Goal: Information Seeking & Learning: Check status

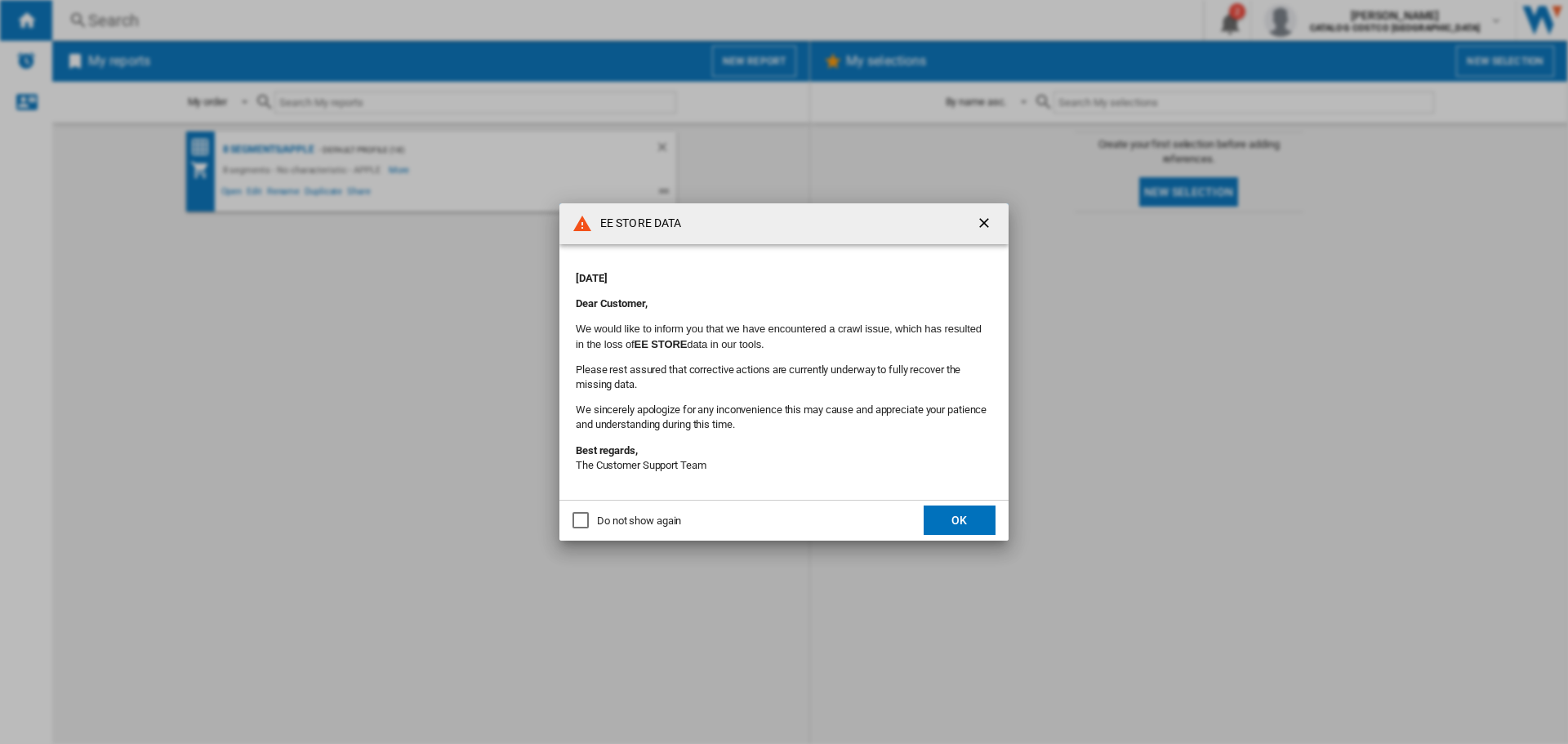
click at [610, 512] on md-dialog-actions "Do not show again OK" at bounding box center [784, 520] width 449 height 41
click at [608, 528] on div "Do not show again" at bounding box center [639, 521] width 84 height 15
click at [946, 520] on button "OK" at bounding box center [959, 520] width 72 height 30
click at [630, 528] on div "Do not show again" at bounding box center [639, 521] width 84 height 15
click at [982, 516] on button "OK" at bounding box center [959, 520] width 72 height 30
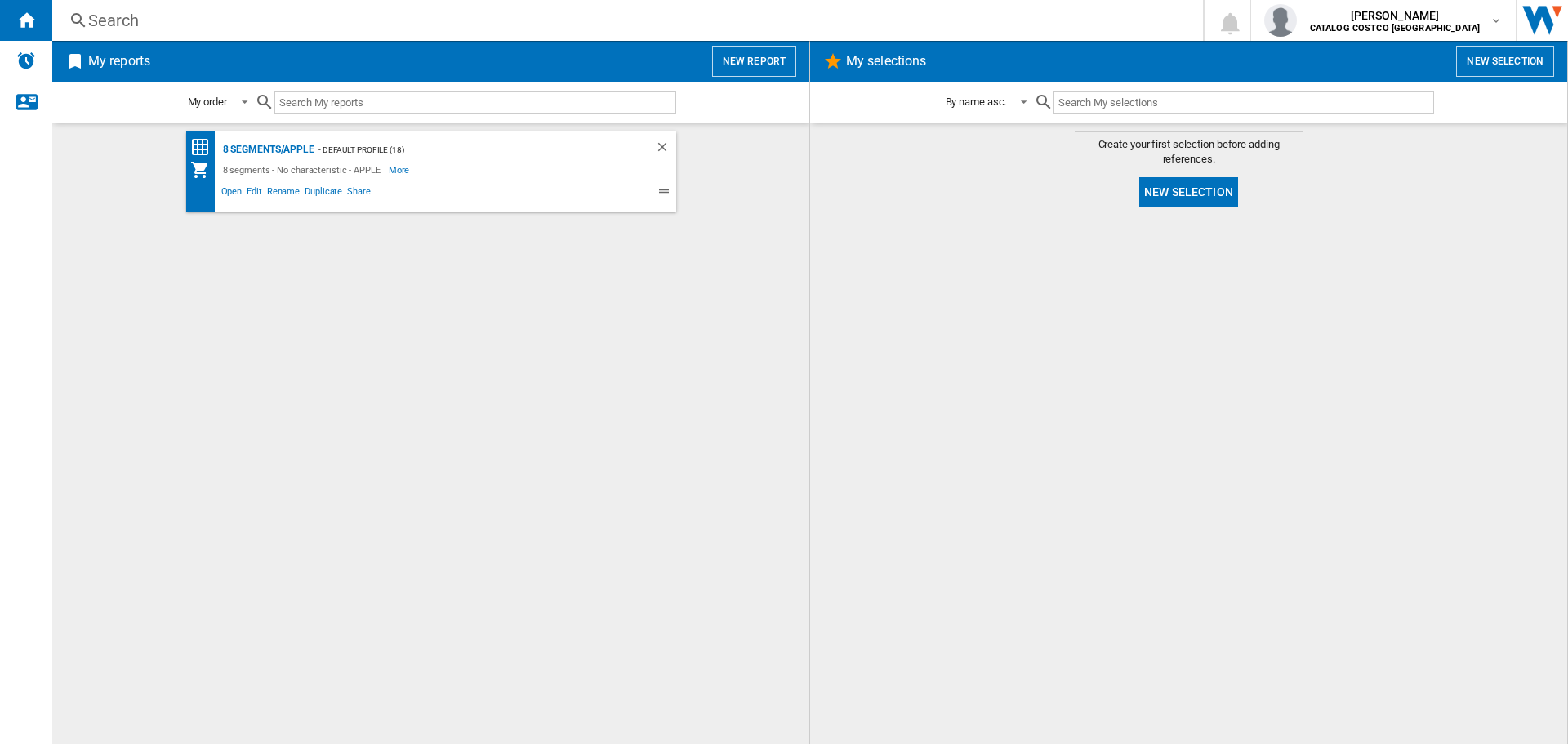
click at [171, 31] on div "Search" at bounding box center [624, 20] width 1073 height 23
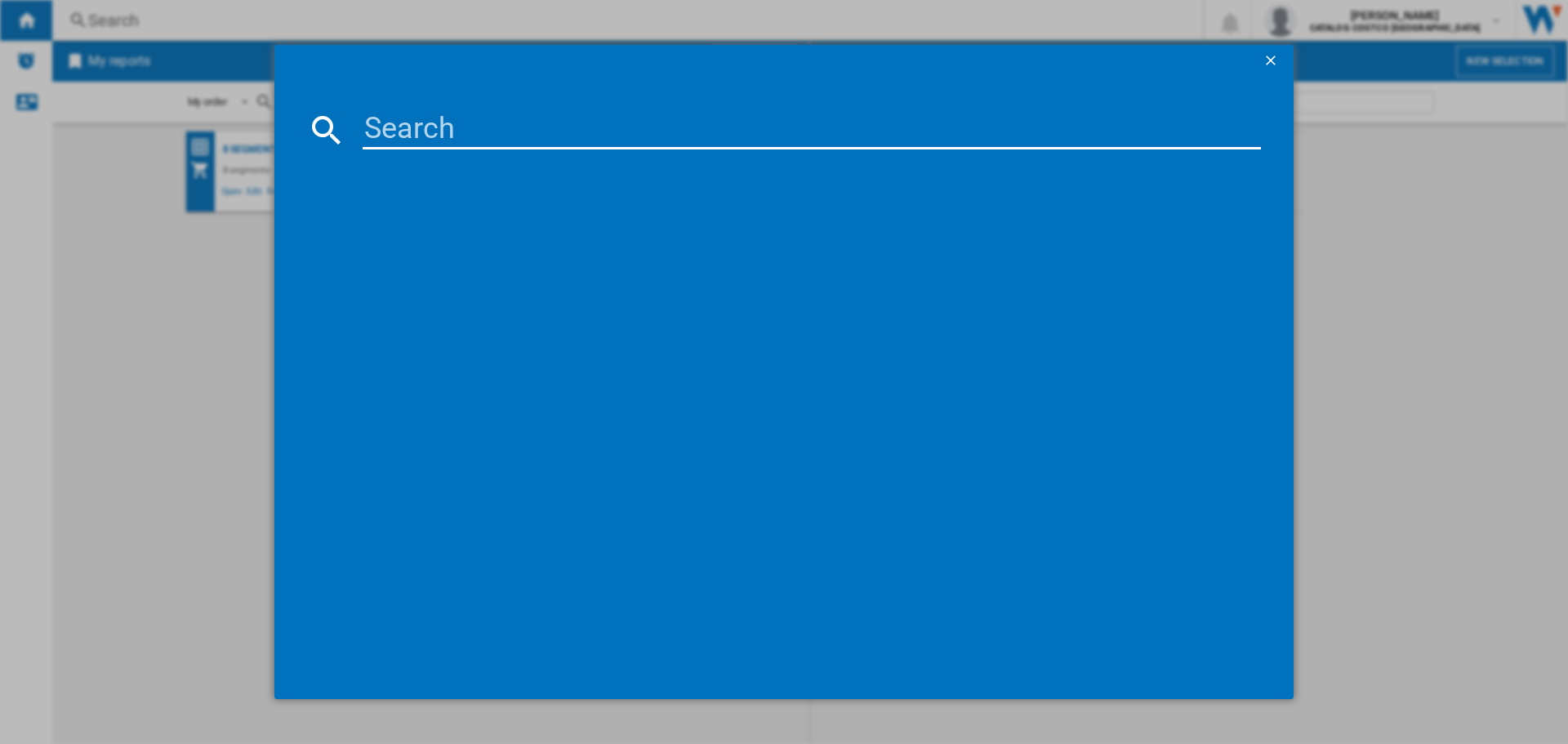
click at [574, 130] on input at bounding box center [812, 130] width 899 height 40
paste input "LS49FG910EUXXU"
type input "LS49FG910EUXXU"
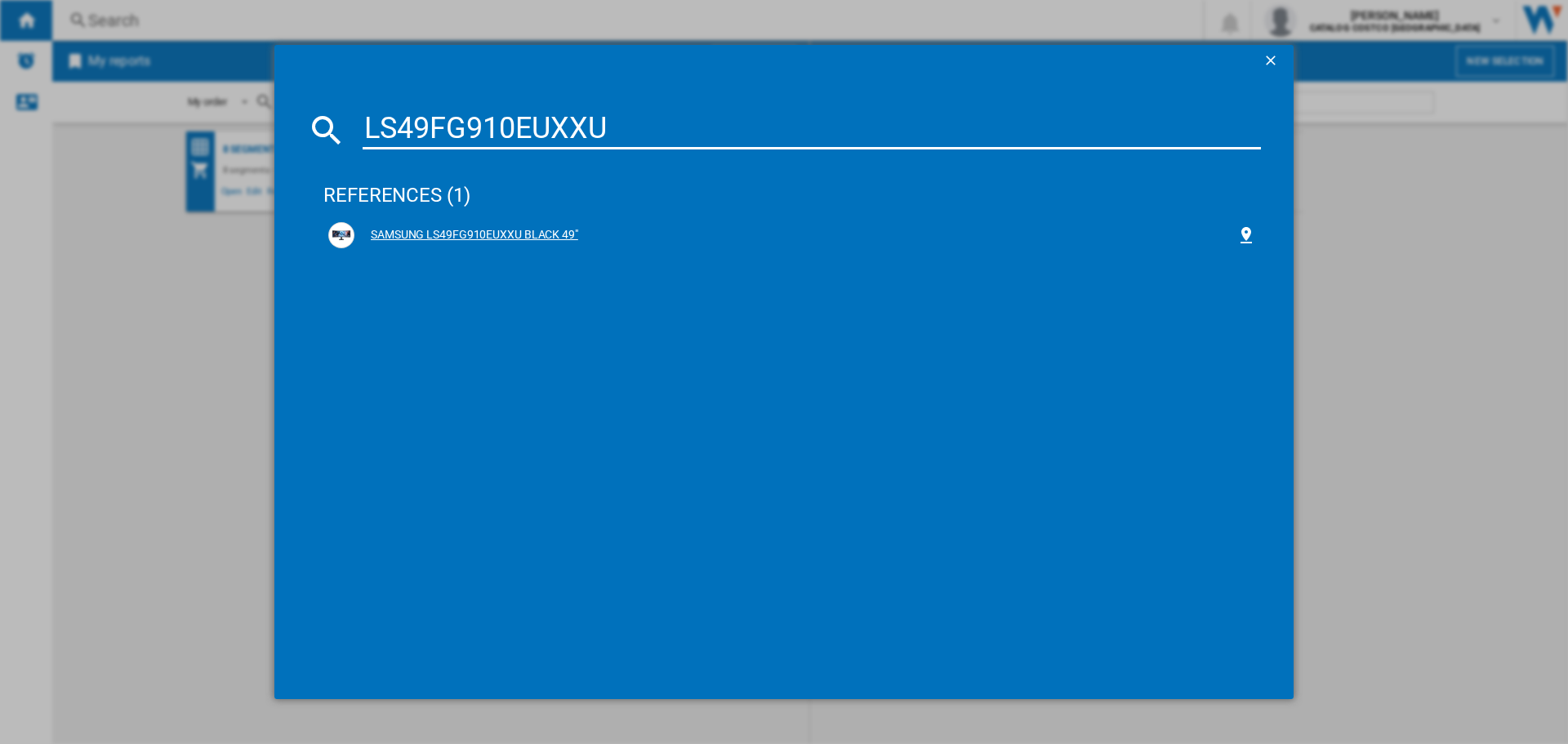
click at [500, 229] on div "SAMSUNG LS49FG910EUXXU BLACK 49"" at bounding box center [796, 235] width 882 height 17
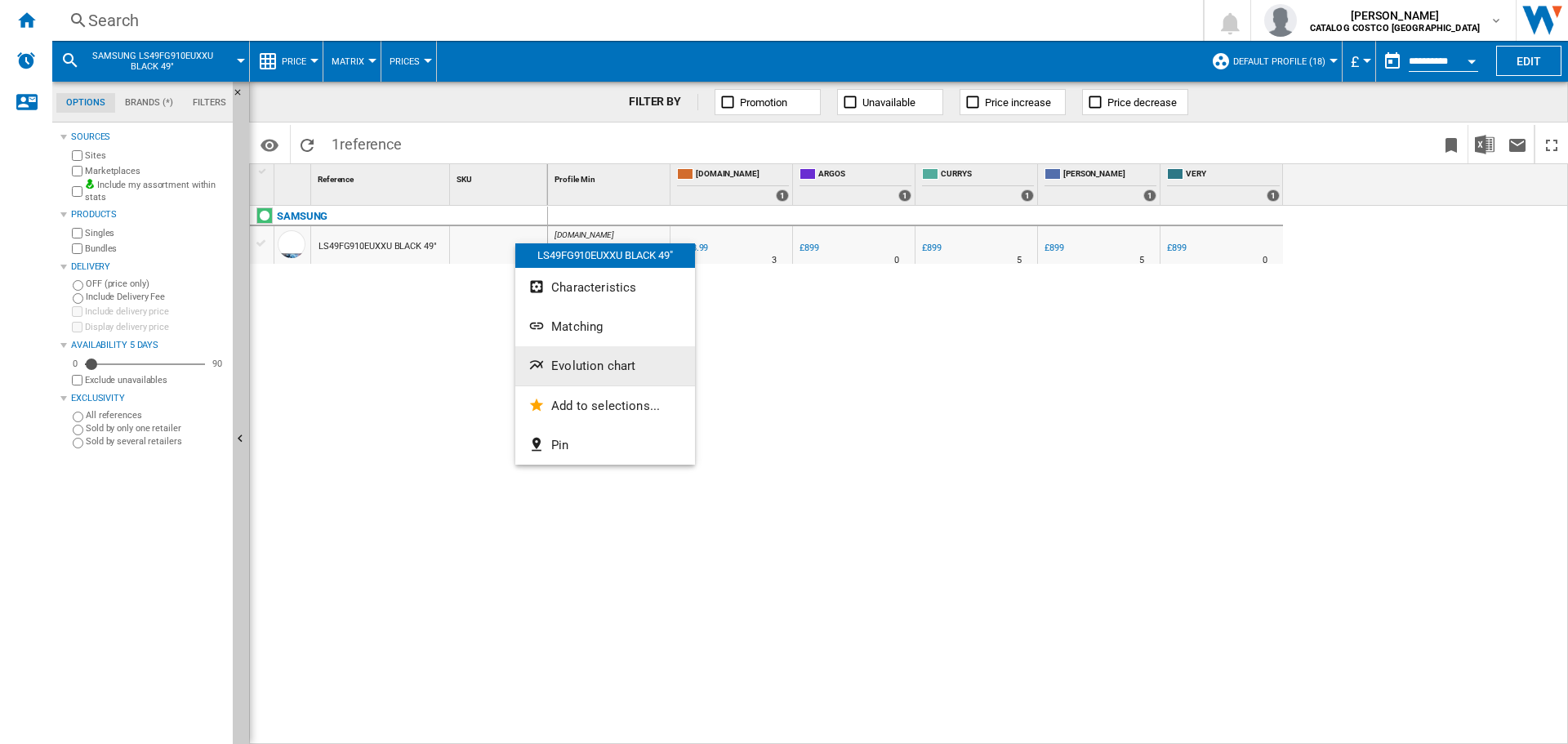
click at [606, 363] on span "Evolution chart" at bounding box center [593, 366] width 84 height 15
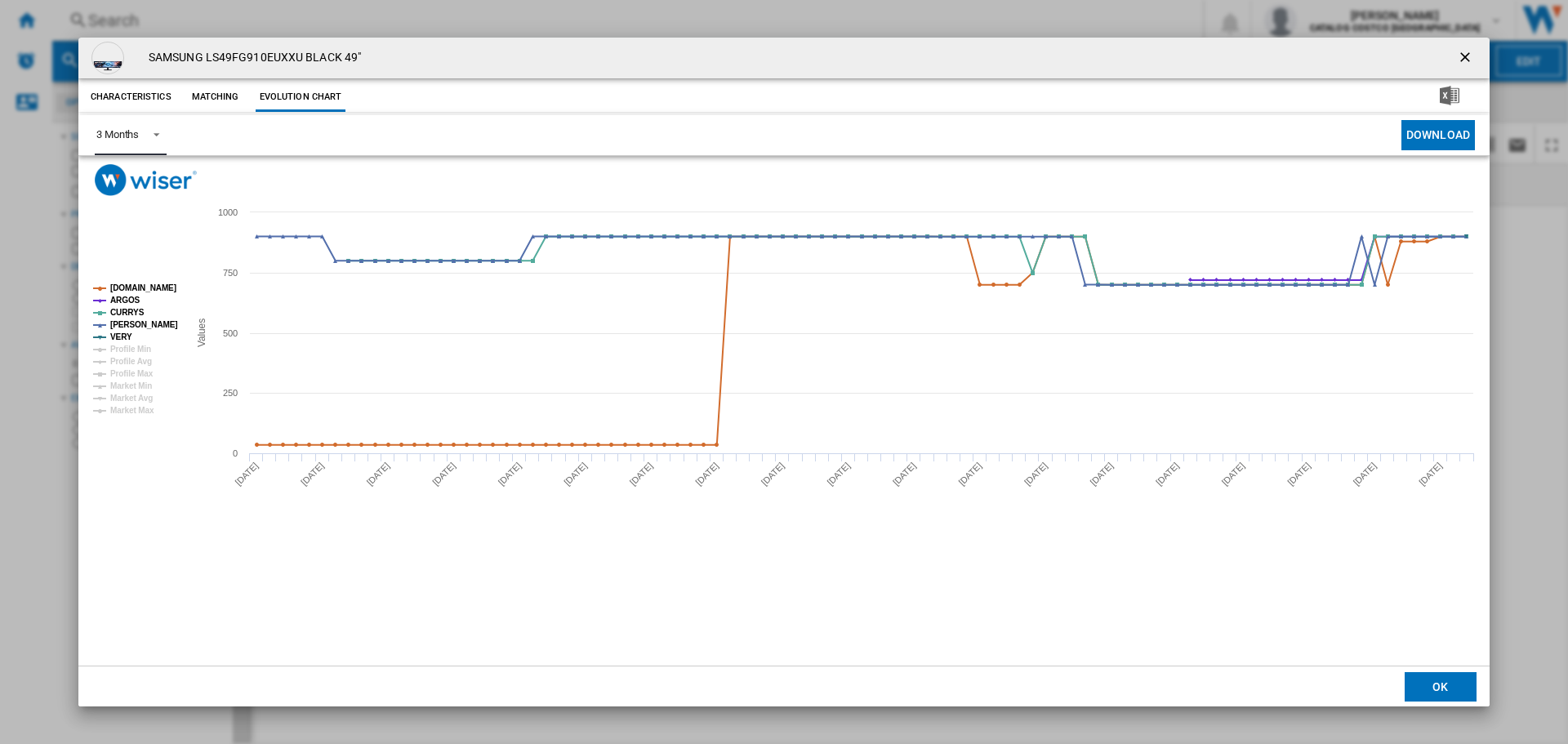
click at [151, 142] on md-select-value "3 Months" at bounding box center [131, 134] width 72 height 40
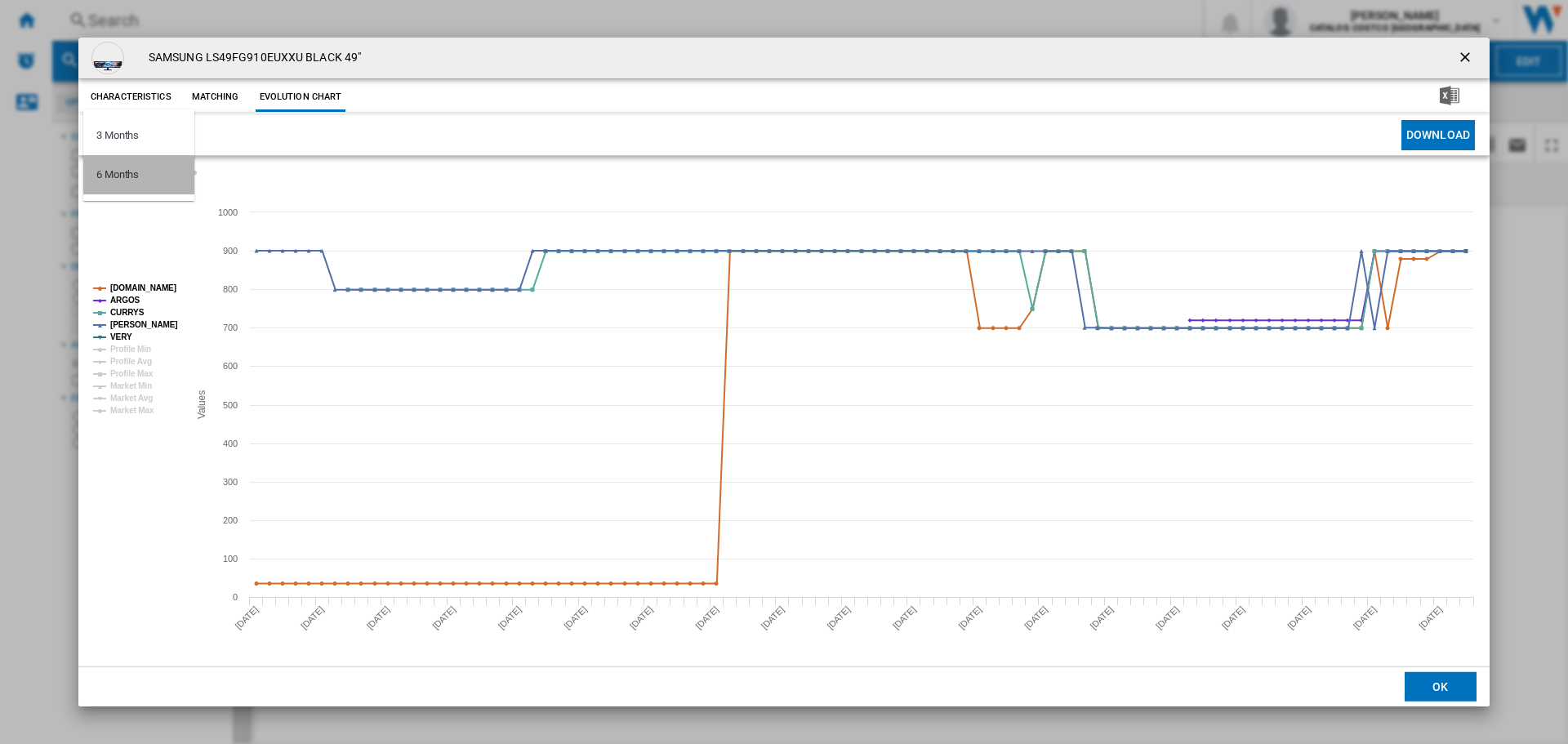
click at [134, 178] on div "6 Months" at bounding box center [117, 174] width 43 height 15
